Goal: Information Seeking & Learning: Compare options

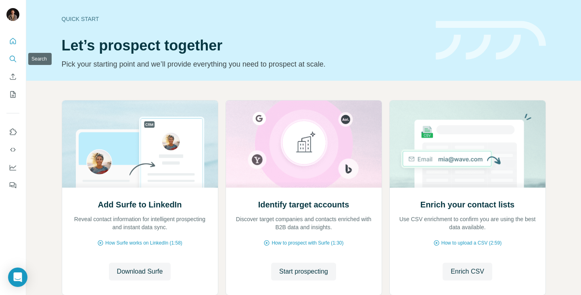
click at [17, 58] on button "Search" at bounding box center [12, 59] width 13 height 15
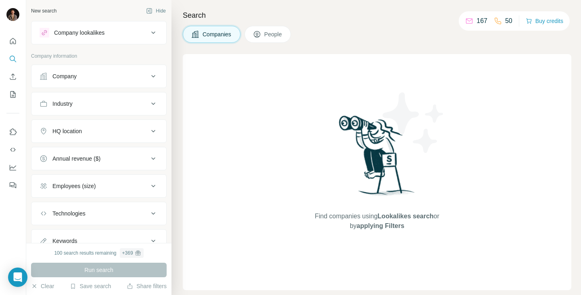
click at [109, 32] on div "Company lookalikes" at bounding box center [94, 33] width 109 height 10
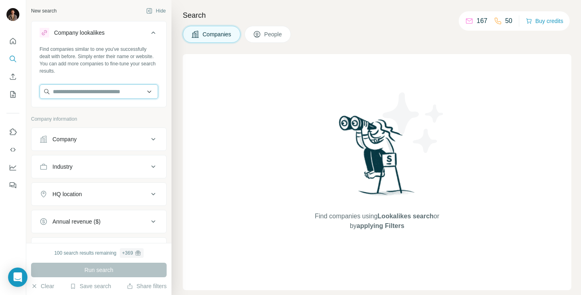
click at [115, 88] on input "text" at bounding box center [99, 91] width 119 height 15
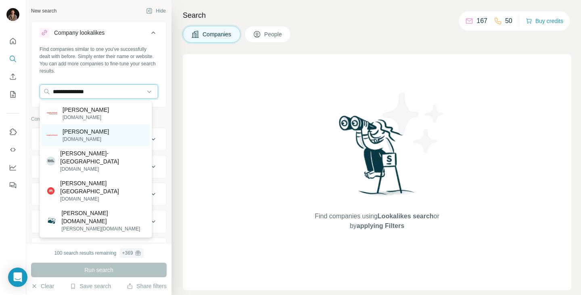
type input "**********"
click at [115, 135] on div "[PERSON_NAME] [DOMAIN_NAME]" at bounding box center [96, 135] width 109 height 22
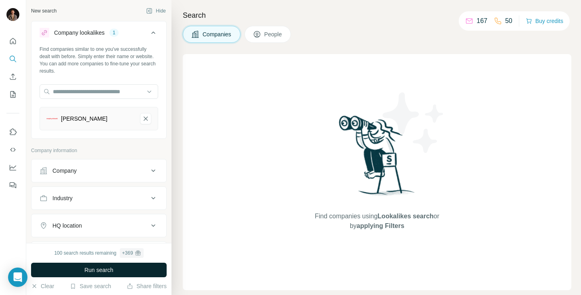
click at [138, 270] on button "Run search" at bounding box center [99, 270] width 136 height 15
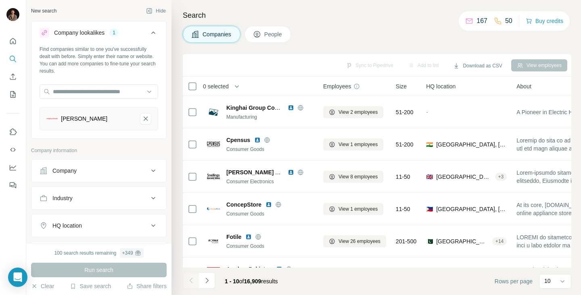
click at [121, 173] on div "Company" at bounding box center [94, 171] width 109 height 8
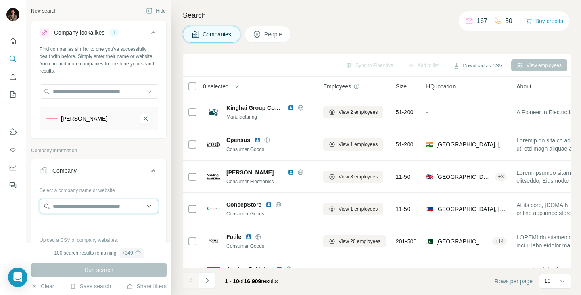
click at [117, 208] on input "text" at bounding box center [99, 206] width 119 height 15
click at [149, 170] on icon at bounding box center [154, 171] width 10 height 10
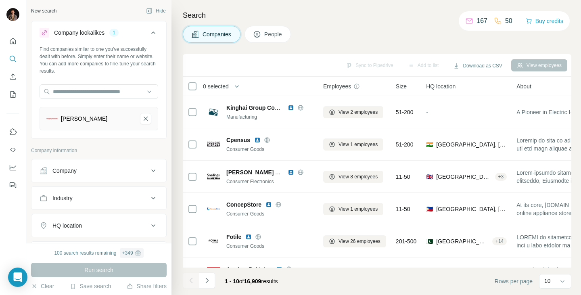
click at [142, 222] on div "HQ location" at bounding box center [94, 226] width 109 height 8
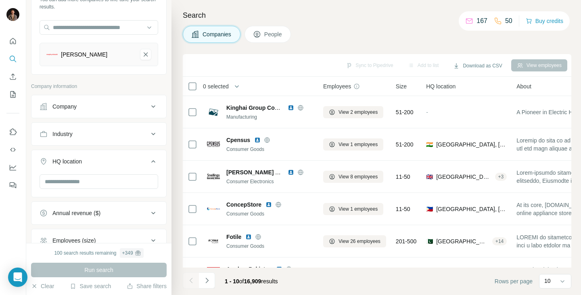
scroll to position [65, 0]
click at [109, 177] on input "text" at bounding box center [99, 181] width 119 height 15
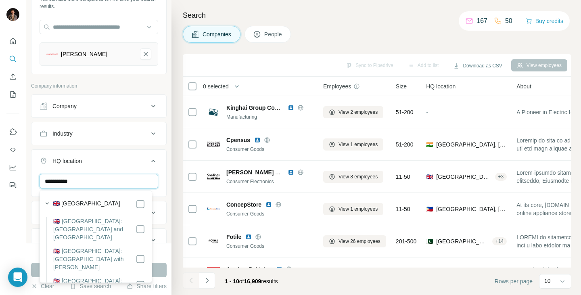
type input "**********"
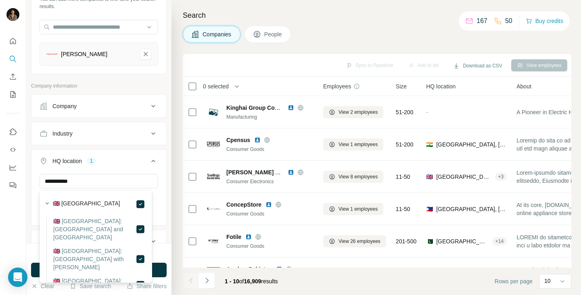
click at [178, 155] on div "Search Companies People Sync to Pipedrive Add to list Download as CSV View empl…" at bounding box center [377, 147] width 410 height 295
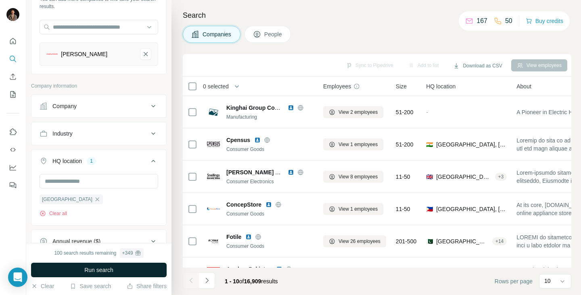
click at [138, 271] on button "Run search" at bounding box center [99, 270] width 136 height 15
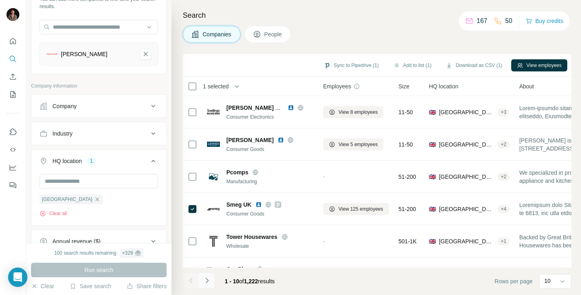
click at [204, 280] on icon "Navigate to next page" at bounding box center [207, 280] width 8 height 8
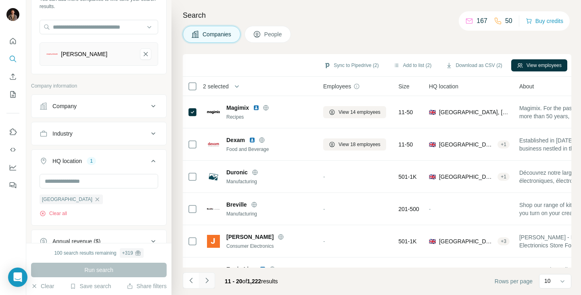
click at [205, 278] on icon "Navigate to next page" at bounding box center [207, 280] width 8 height 8
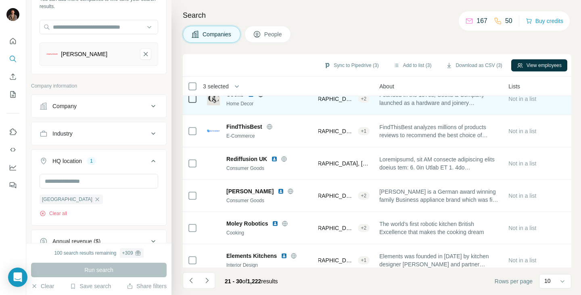
scroll to position [155, 137]
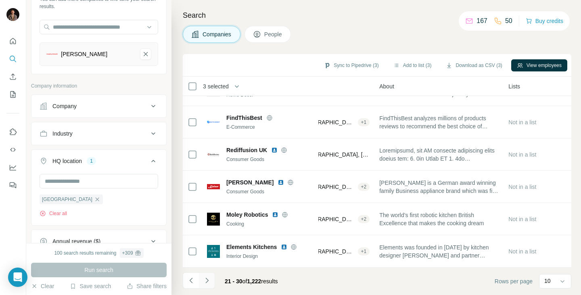
click at [208, 282] on icon "Navigate to next page" at bounding box center [207, 280] width 8 height 8
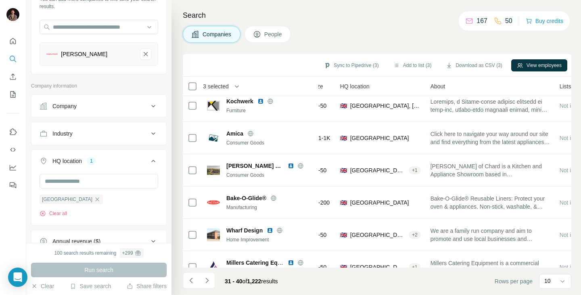
scroll to position [155, 86]
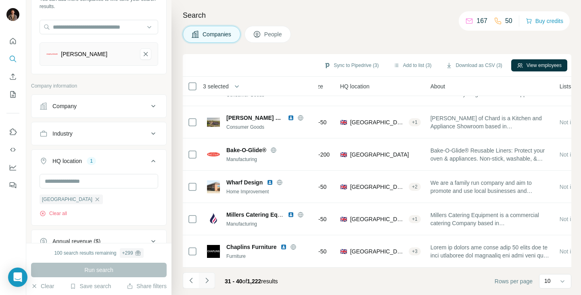
click at [209, 278] on icon "Navigate to next page" at bounding box center [207, 280] width 8 height 8
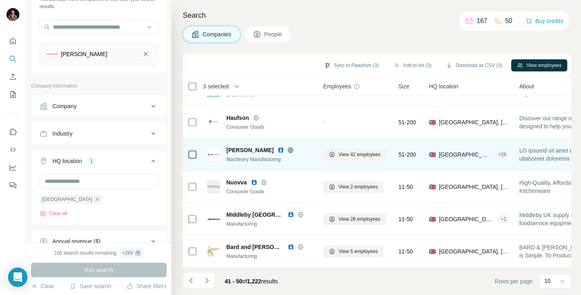
scroll to position [0, 0]
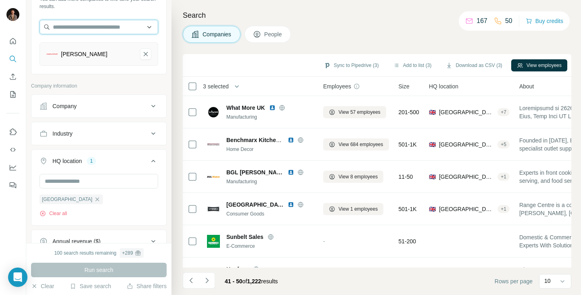
click at [116, 29] on input "text" at bounding box center [99, 27] width 119 height 15
type input "*"
type input "*****"
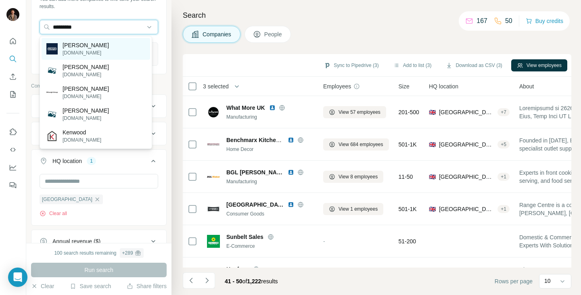
type input "*********"
click at [102, 45] on div "[PERSON_NAME] [DOMAIN_NAME]" at bounding box center [96, 49] width 109 height 22
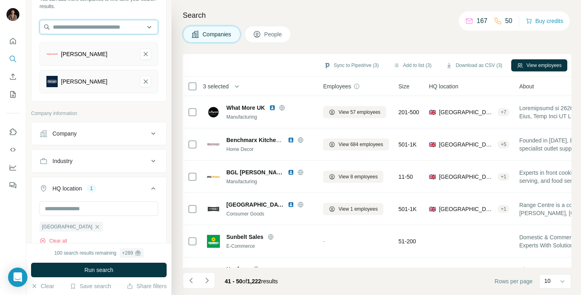
click at [113, 27] on input "text" at bounding box center [99, 27] width 119 height 15
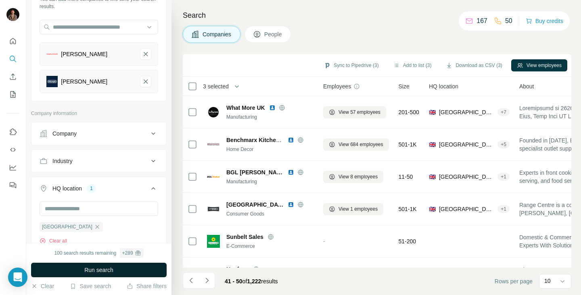
click at [127, 272] on button "Run search" at bounding box center [99, 270] width 136 height 15
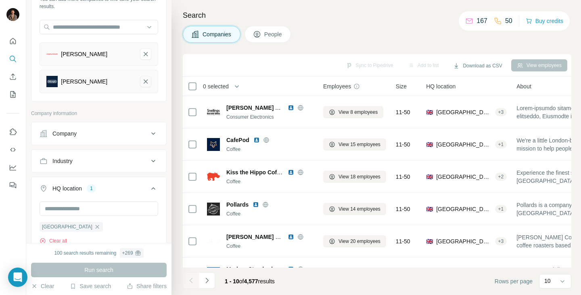
click at [142, 84] on icon "De'Longhi-remove-button" at bounding box center [145, 81] width 7 height 8
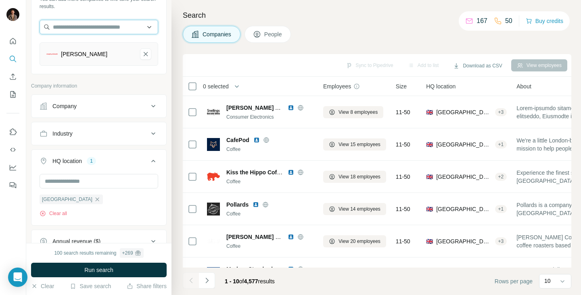
click at [121, 28] on input "text" at bounding box center [99, 27] width 119 height 15
click at [121, 27] on input "text" at bounding box center [99, 27] width 119 height 15
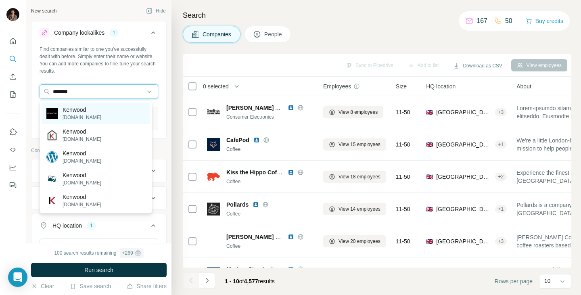
type input "*******"
click at [115, 112] on div "Kenwood [DOMAIN_NAME]" at bounding box center [96, 114] width 109 height 22
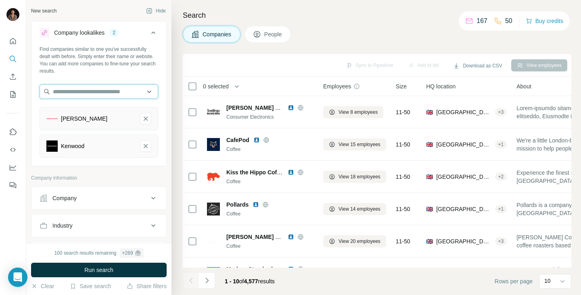
click at [117, 94] on input "text" at bounding box center [99, 91] width 119 height 15
click at [100, 94] on input "text" at bounding box center [99, 91] width 119 height 15
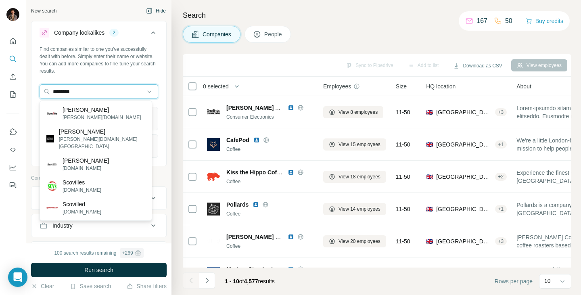
type input "********"
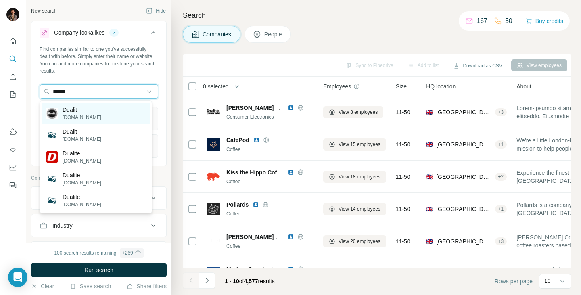
type input "******"
click at [107, 114] on div "Dualit [DOMAIN_NAME]" at bounding box center [96, 114] width 109 height 22
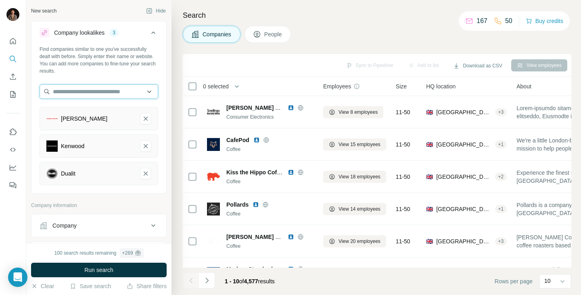
click at [117, 89] on input "text" at bounding box center [99, 91] width 119 height 15
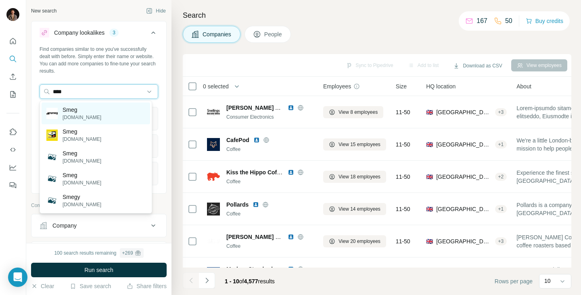
type input "****"
click at [90, 111] on div "Smeg [DOMAIN_NAME]" at bounding box center [96, 114] width 109 height 22
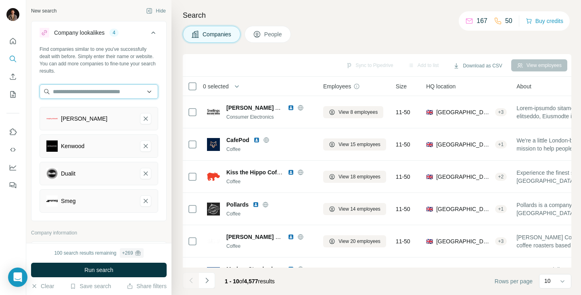
click at [117, 93] on input "text" at bounding box center [99, 91] width 119 height 15
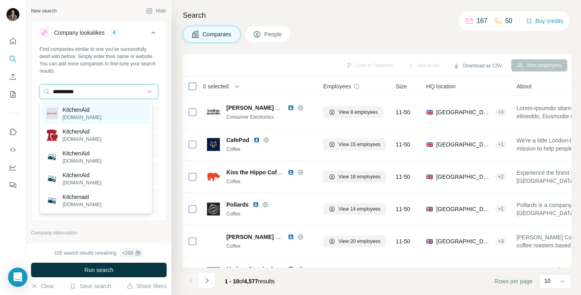
type input "**********"
click at [92, 118] on p "[DOMAIN_NAME]" at bounding box center [82, 117] width 39 height 7
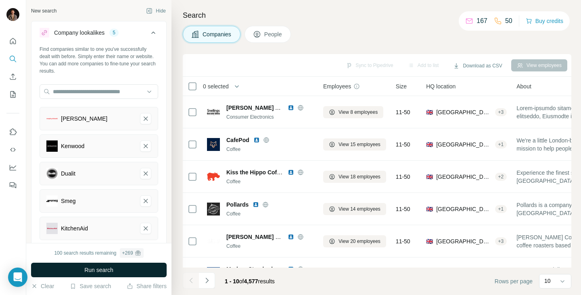
click at [127, 274] on button "Run search" at bounding box center [99, 270] width 136 height 15
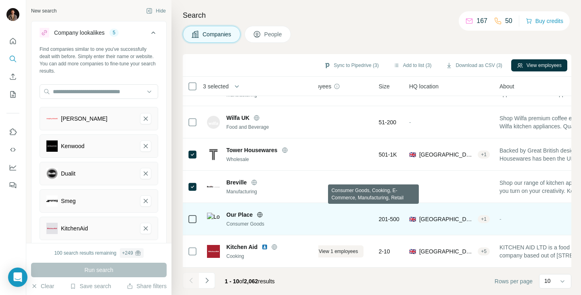
scroll to position [155, 0]
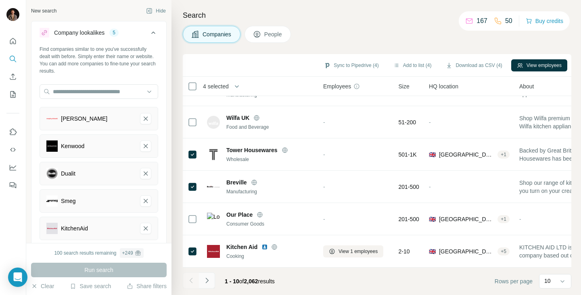
click at [208, 282] on icon "Navigate to next page" at bounding box center [207, 280] width 8 height 8
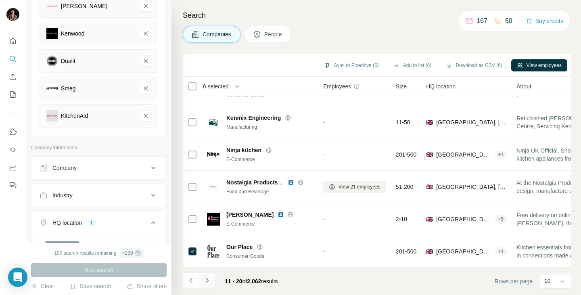
click at [206, 280] on icon "Navigate to next page" at bounding box center [207, 280] width 8 height 8
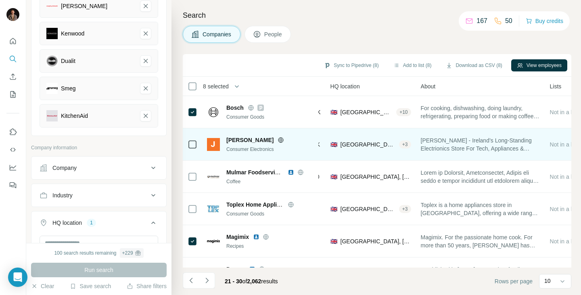
scroll to position [0, 94]
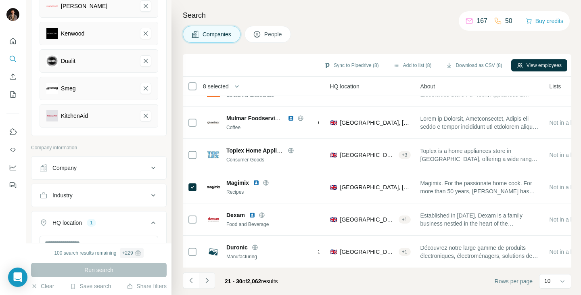
click at [208, 280] on icon "Navigate to next page" at bounding box center [207, 280] width 8 height 8
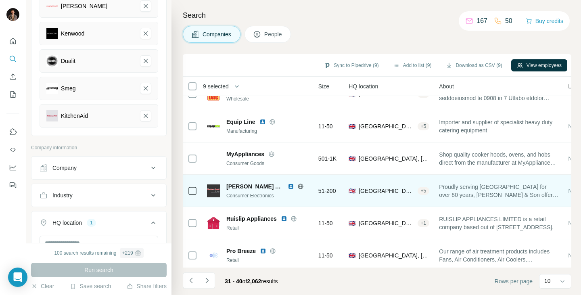
scroll to position [0, 77]
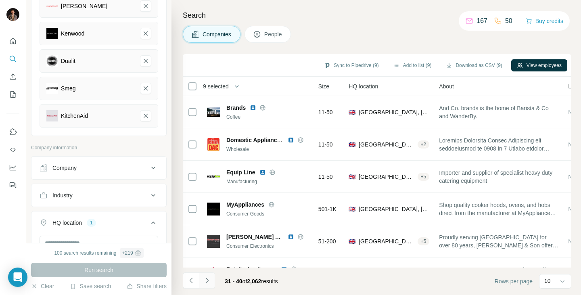
click at [205, 281] on icon "Navigate to next page" at bounding box center [207, 280] width 8 height 8
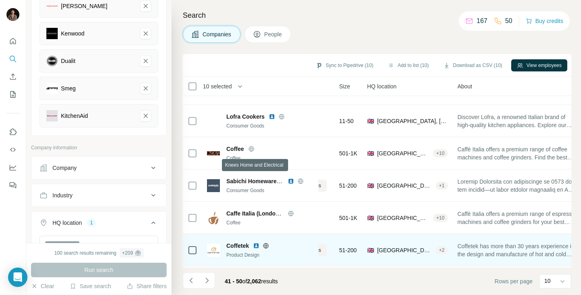
scroll to position [0, 59]
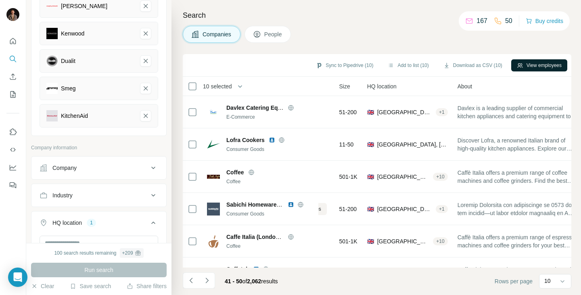
click at [526, 67] on button "View employees" at bounding box center [539, 65] width 56 height 12
